Goal: Transaction & Acquisition: Purchase product/service

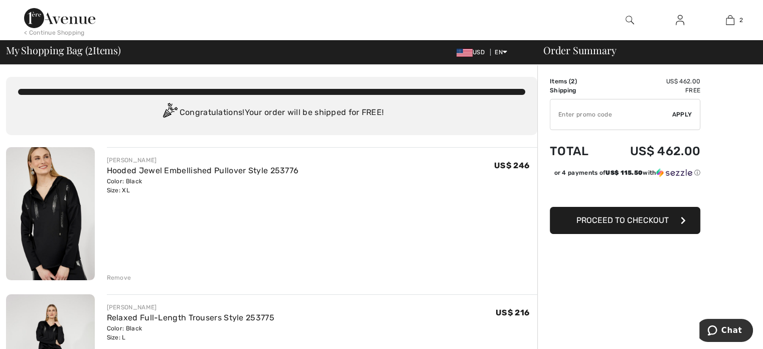
type input "SALEAVENUE"
type input "FLASH15"
type input "NEW15"
type input "NEW10"
type input "FREEXPRESS"
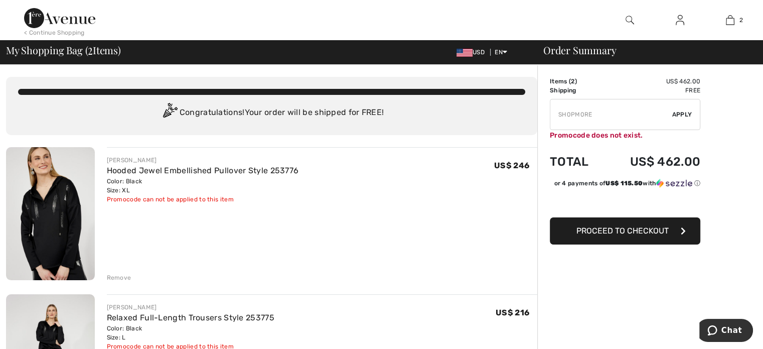
type input "FREEDENIMBAG"
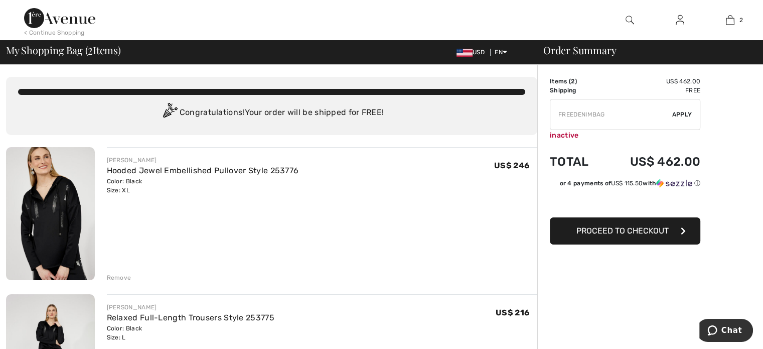
type input "MAMA"
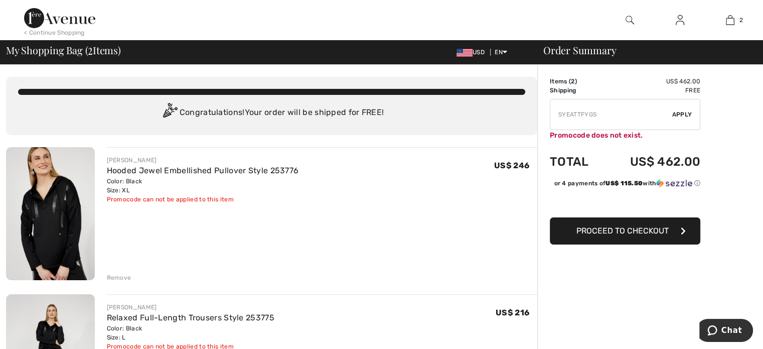
type input "FREEGIFT"
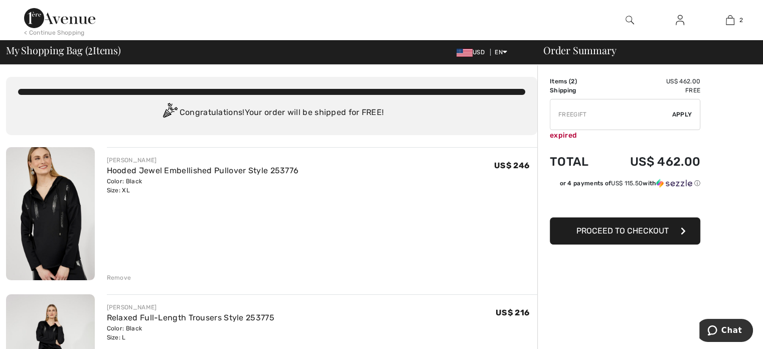
type input "FREEPANT"
type input "NEW15"
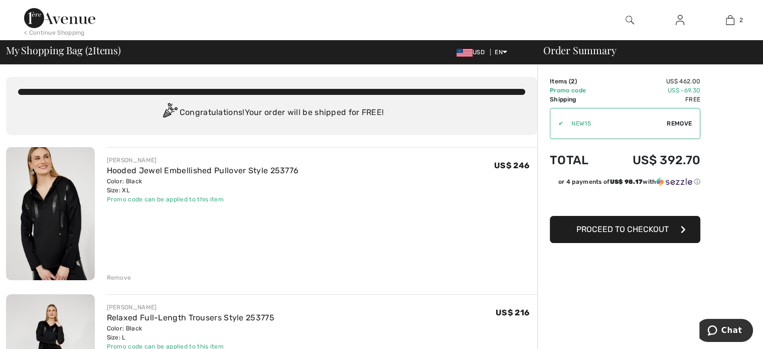
click at [634, 230] on span "Proceed to Checkout" at bounding box center [623, 229] width 92 height 10
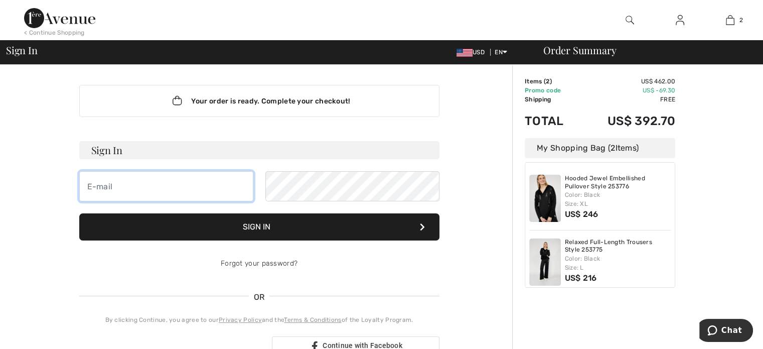
type input "[EMAIL_ADDRESS][DOMAIN_NAME]"
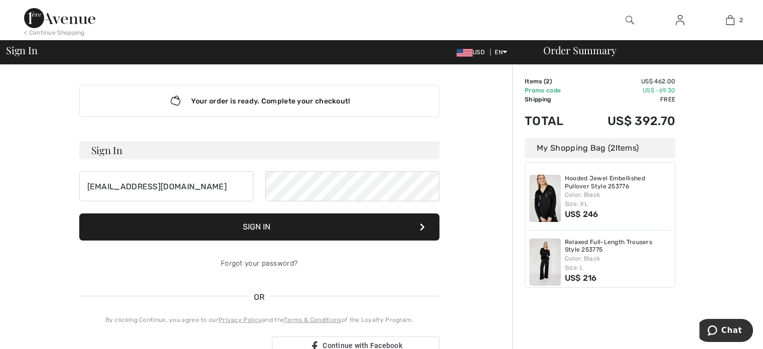
click at [315, 232] on button "Sign In" at bounding box center [259, 226] width 360 height 27
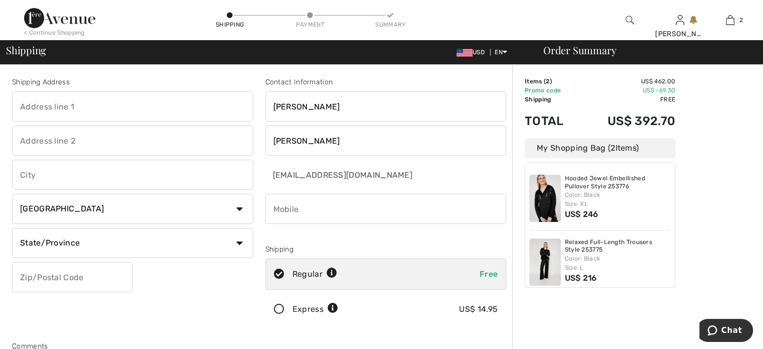
scroll to position [8, 0]
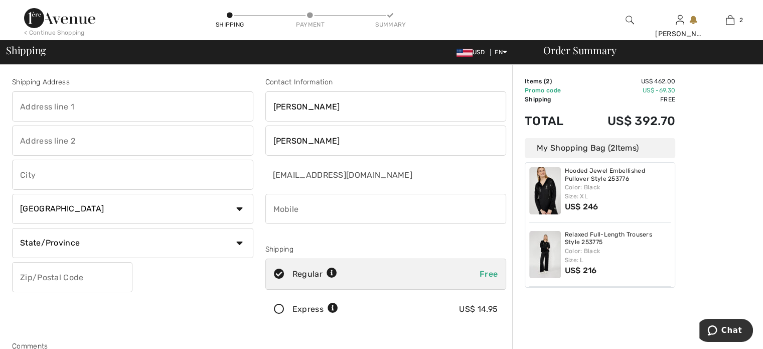
click at [321, 208] on input "phone" at bounding box center [385, 209] width 241 height 30
type input "5168358766"
type input "26611 N 150th street"
type input "scottsdale"
select select "US"
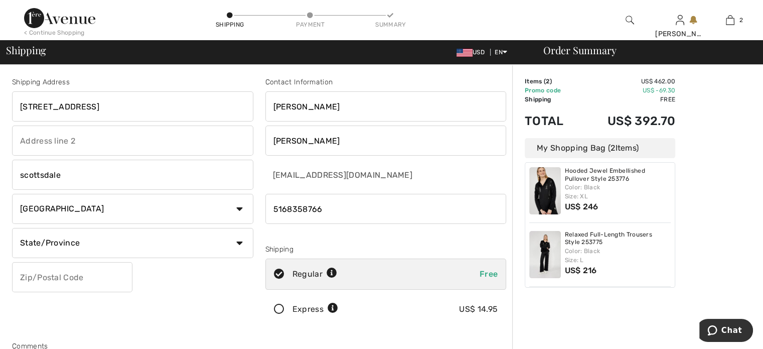
select select "AZ"
type input "85262"
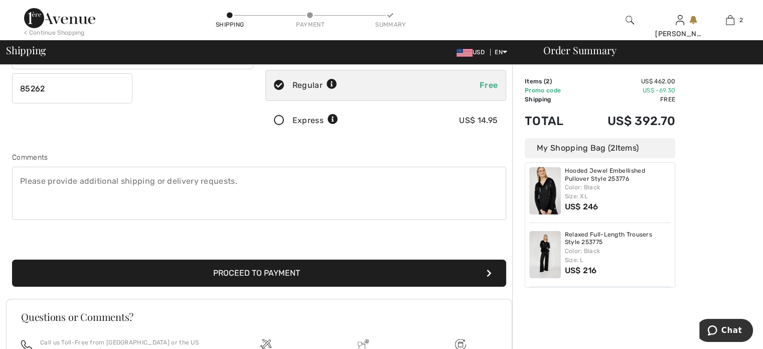
scroll to position [201, 0]
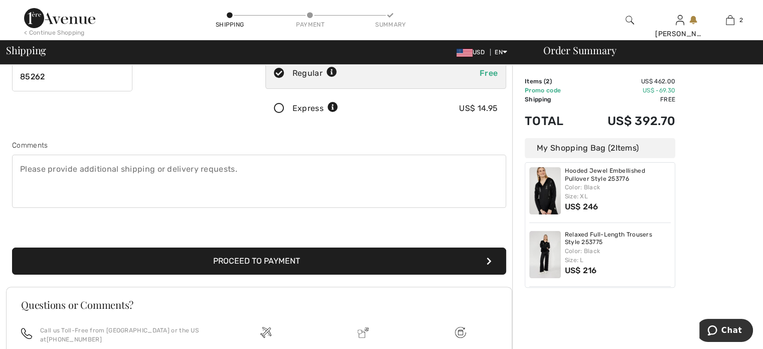
click at [294, 259] on button "Proceed to Payment" at bounding box center [259, 260] width 494 height 27
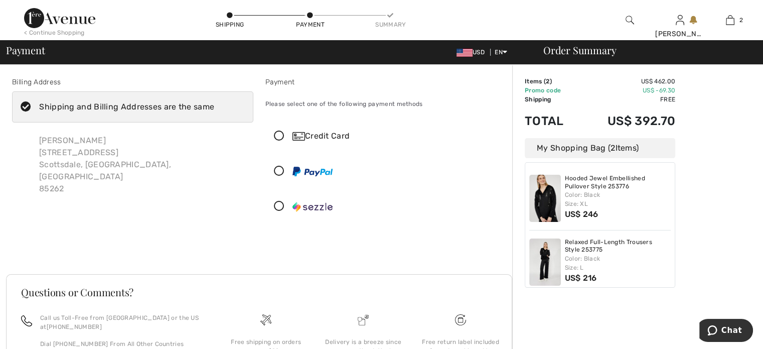
click at [349, 135] on div "Credit Card" at bounding box center [396, 136] width 207 height 12
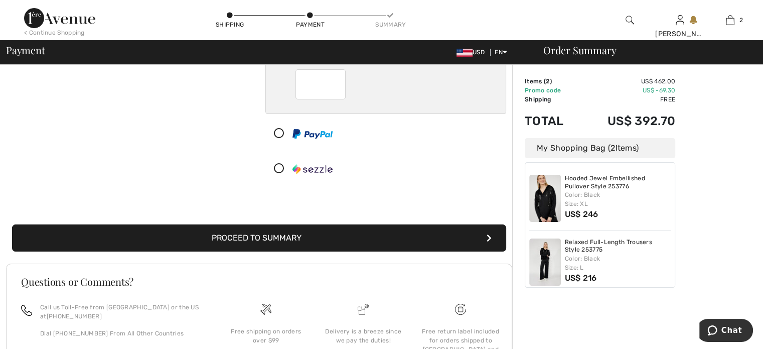
scroll to position [151, 0]
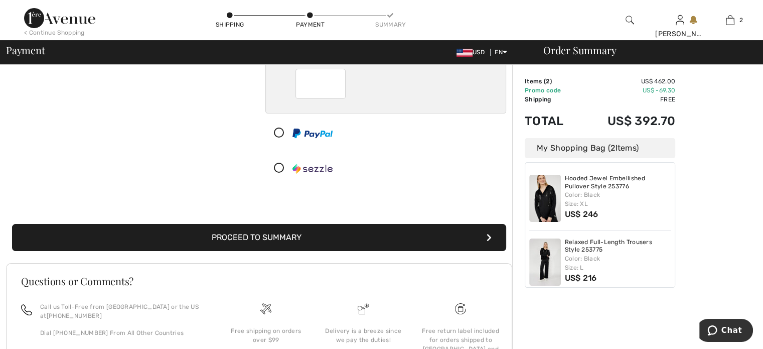
click at [325, 237] on button "Proceed to Summary" at bounding box center [259, 237] width 494 height 27
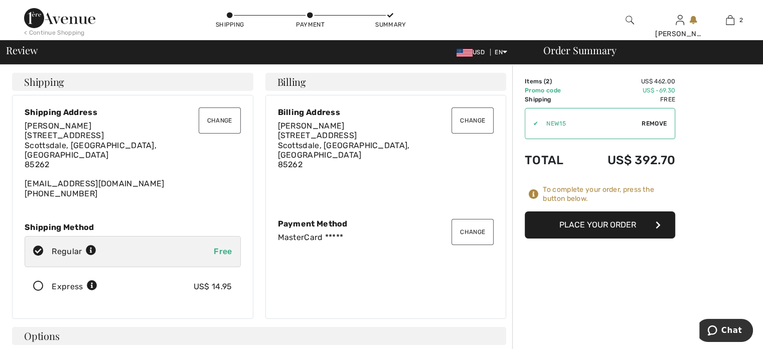
click at [606, 224] on button "Place Your Order" at bounding box center [600, 224] width 151 height 27
